Goal: Navigation & Orientation: Find specific page/section

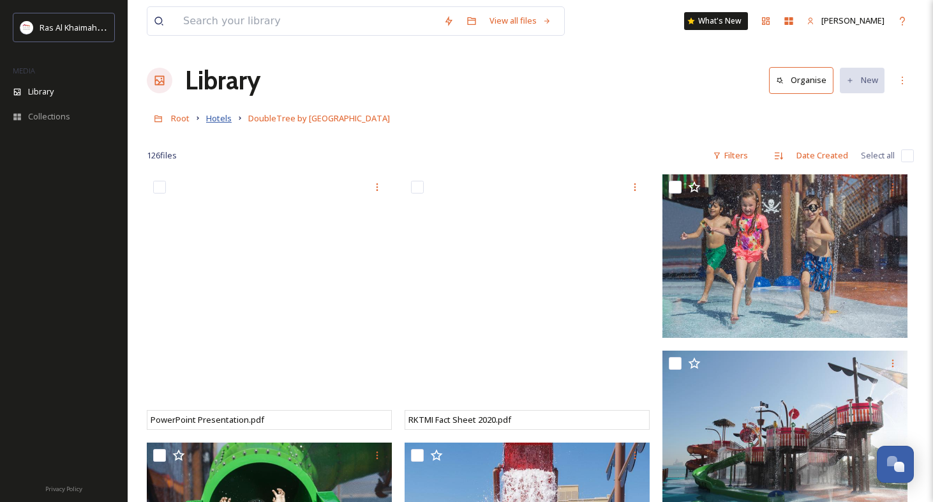
click at [221, 121] on span "Hotels" at bounding box center [219, 117] width 26 height 11
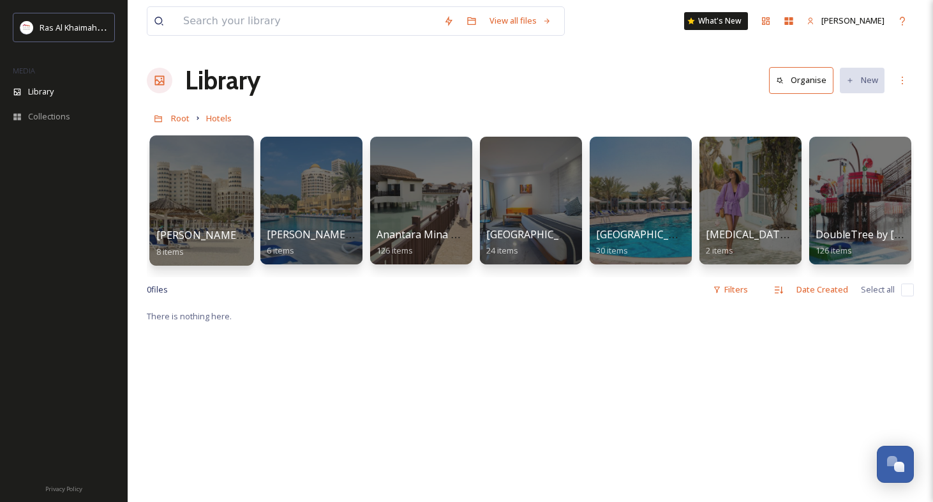
click at [203, 225] on div at bounding box center [201, 200] width 104 height 130
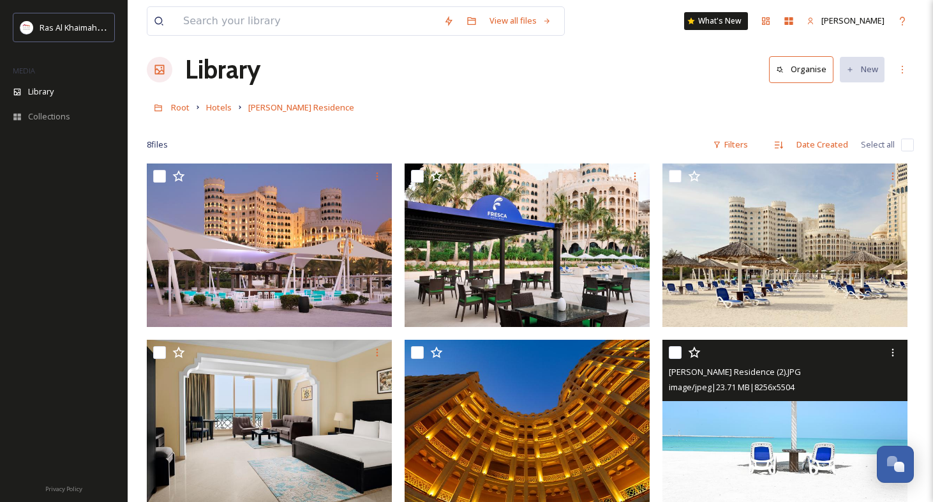
scroll to position [11, 0]
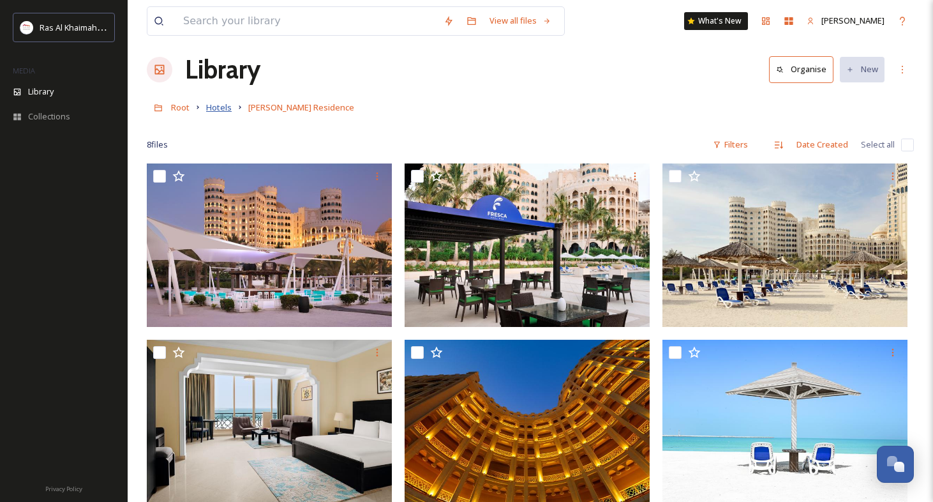
click at [214, 106] on span "Hotels" at bounding box center [219, 106] width 26 height 11
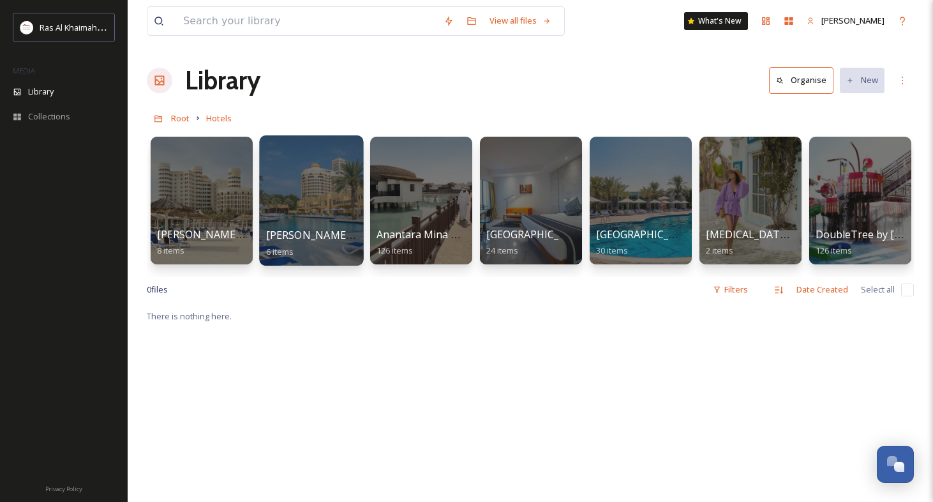
click at [304, 169] on div at bounding box center [311, 200] width 104 height 130
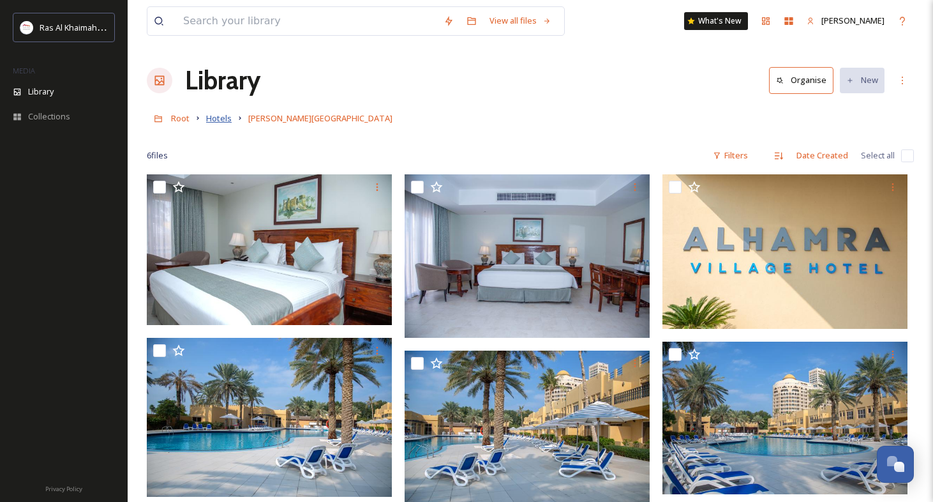
click at [227, 121] on span "Hotels" at bounding box center [219, 117] width 26 height 11
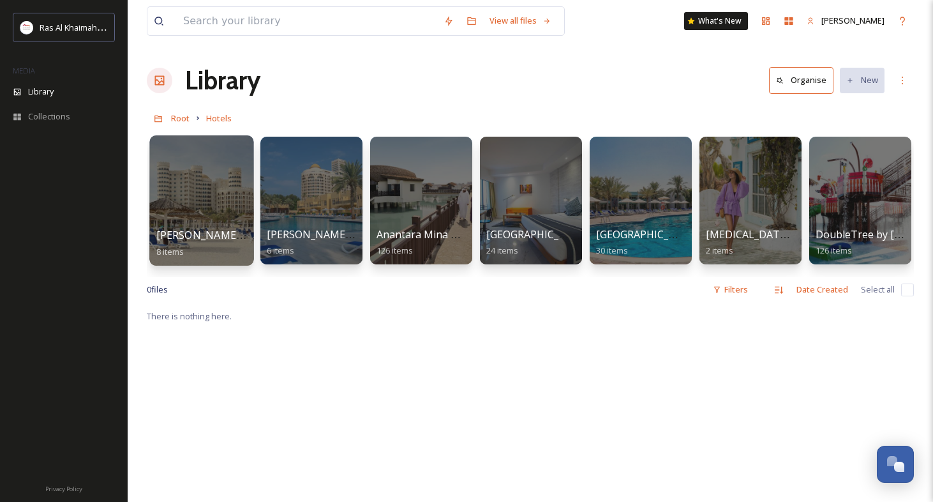
click at [218, 199] on div at bounding box center [201, 200] width 104 height 130
